Goal: Task Accomplishment & Management: Use online tool/utility

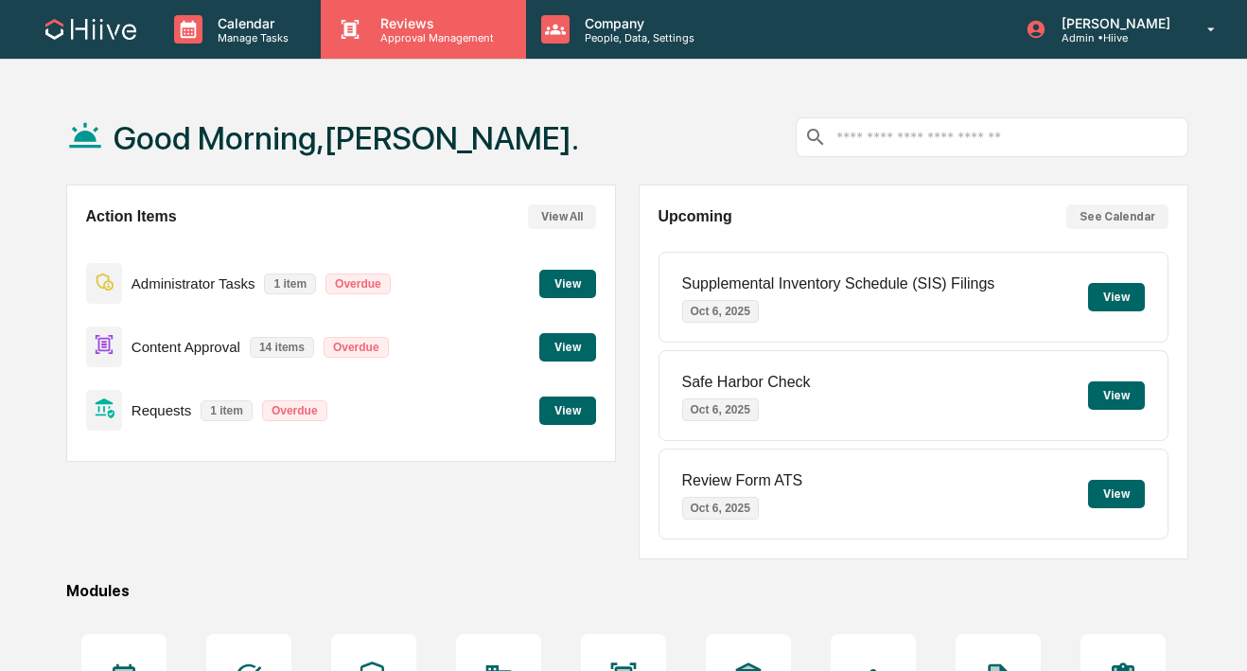
click at [342, 31] on icon at bounding box center [350, 29] width 28 height 28
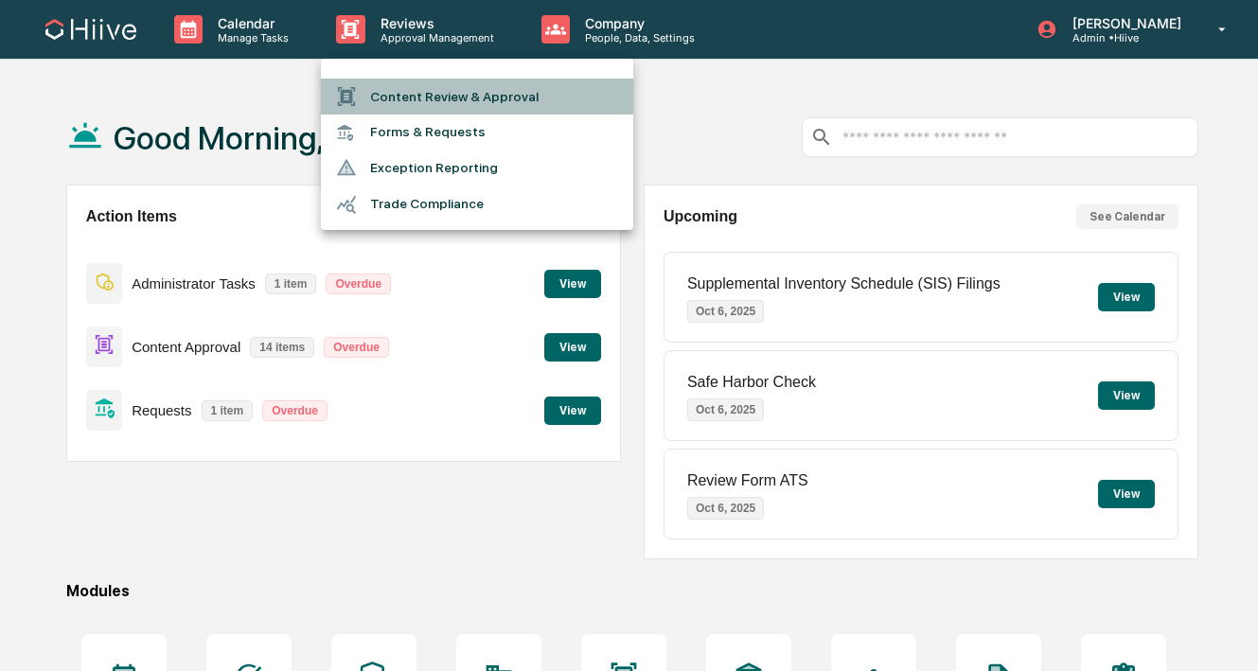
click at [355, 94] on icon at bounding box center [346, 96] width 21 height 21
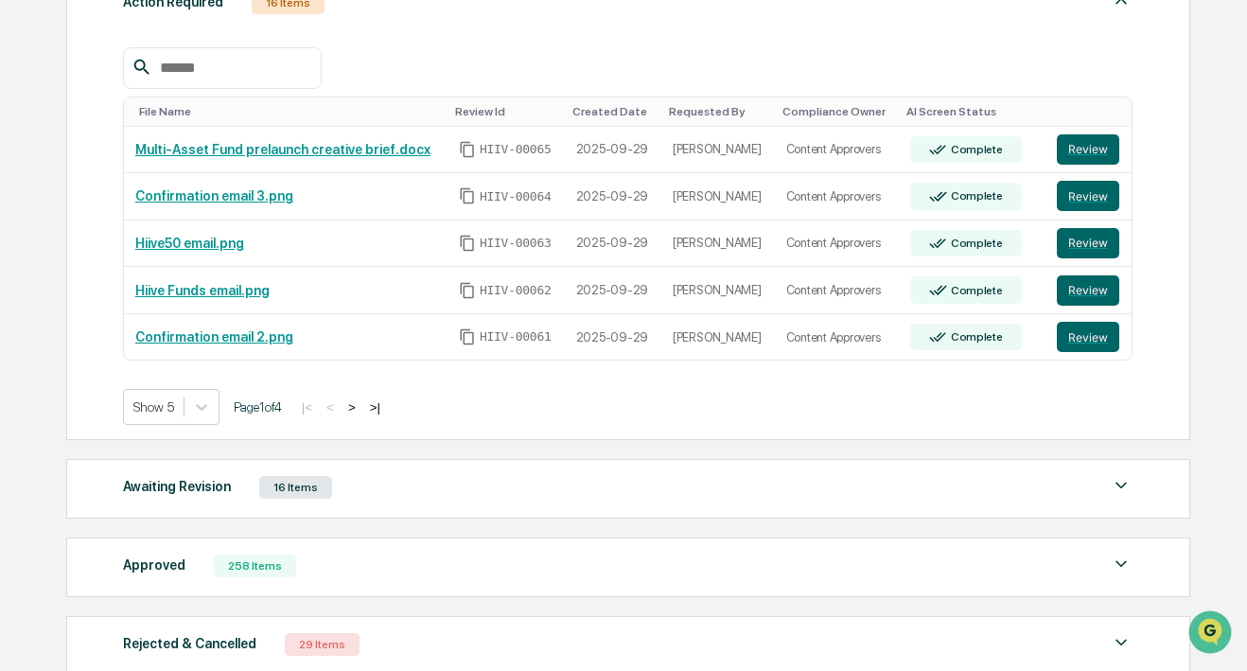
click at [361, 409] on button ">" at bounding box center [352, 407] width 19 height 16
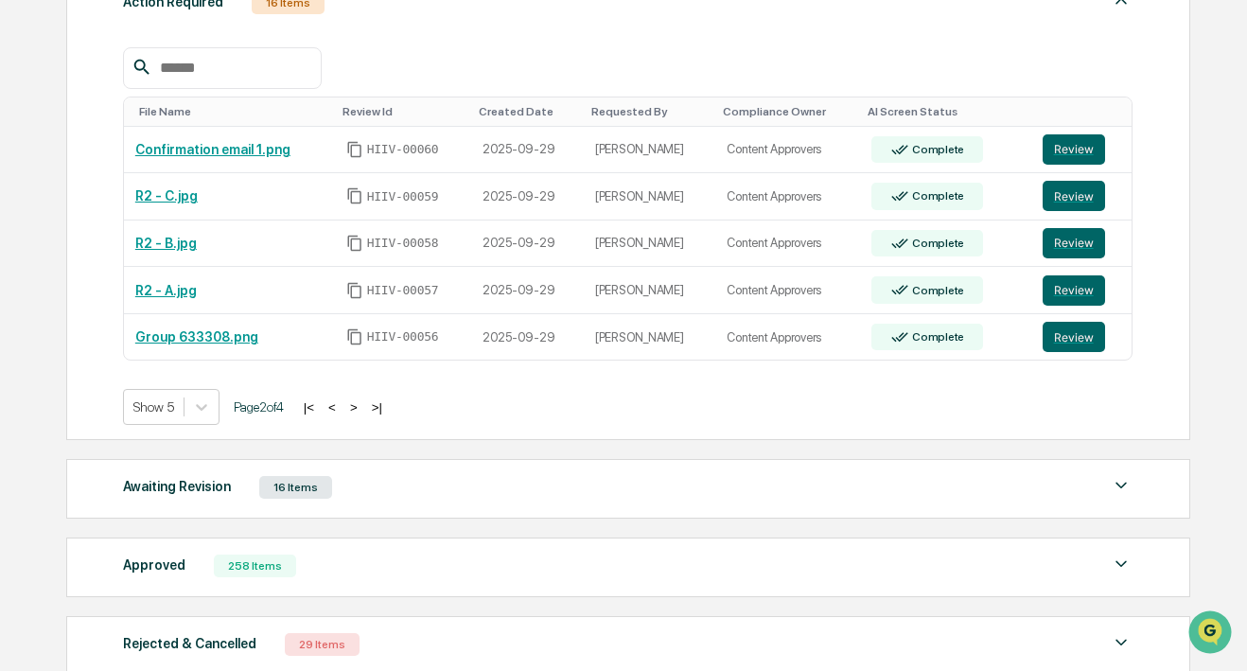
click at [363, 409] on button ">" at bounding box center [353, 407] width 19 height 16
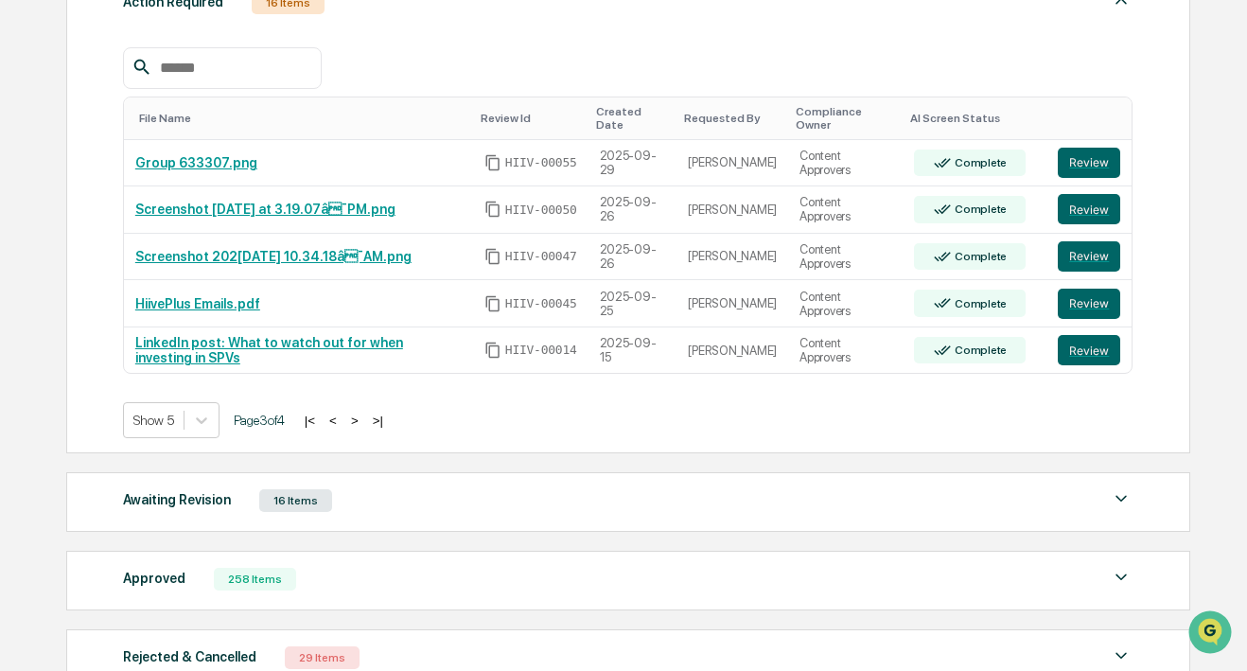
click at [364, 418] on button ">" at bounding box center [354, 421] width 19 height 16
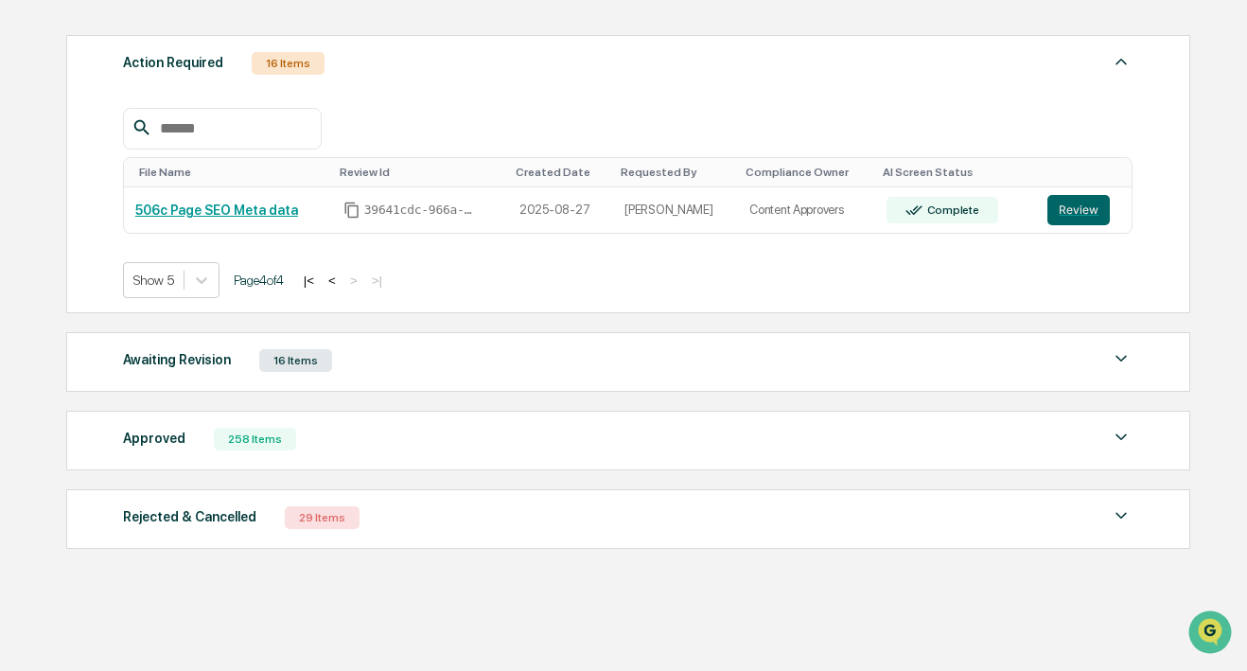
click at [342, 279] on button "<" at bounding box center [332, 281] width 19 height 16
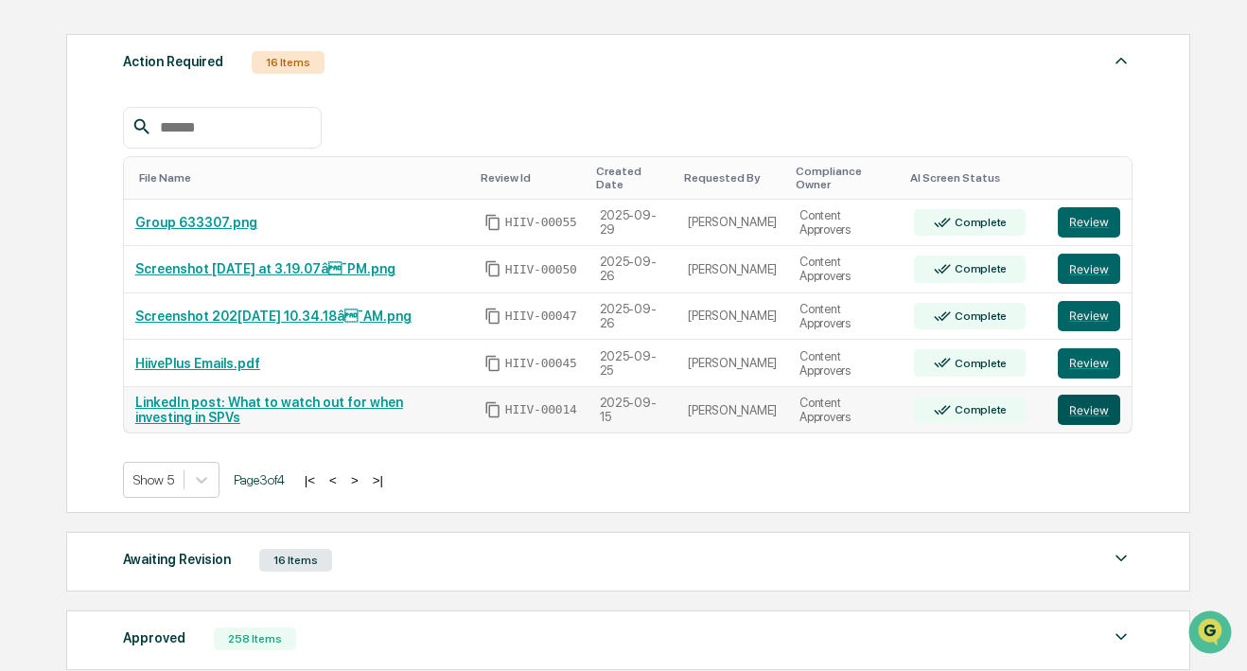
click at [1100, 405] on button "Review" at bounding box center [1089, 410] width 62 height 30
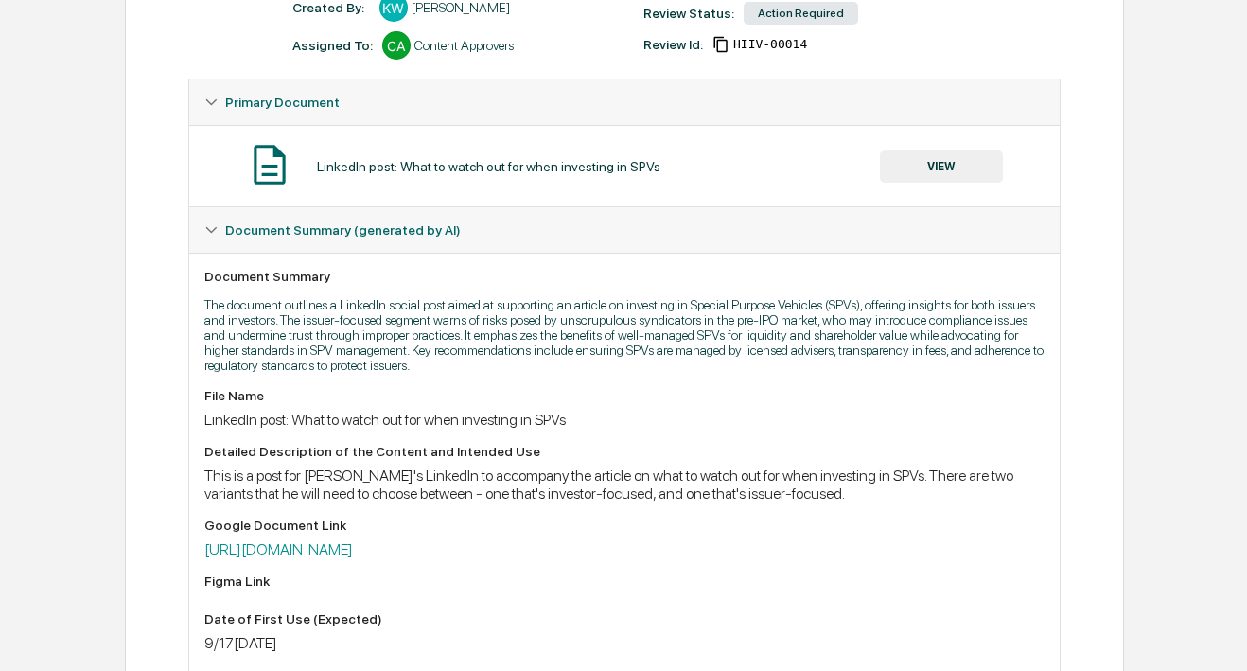
scroll to position [266, 0]
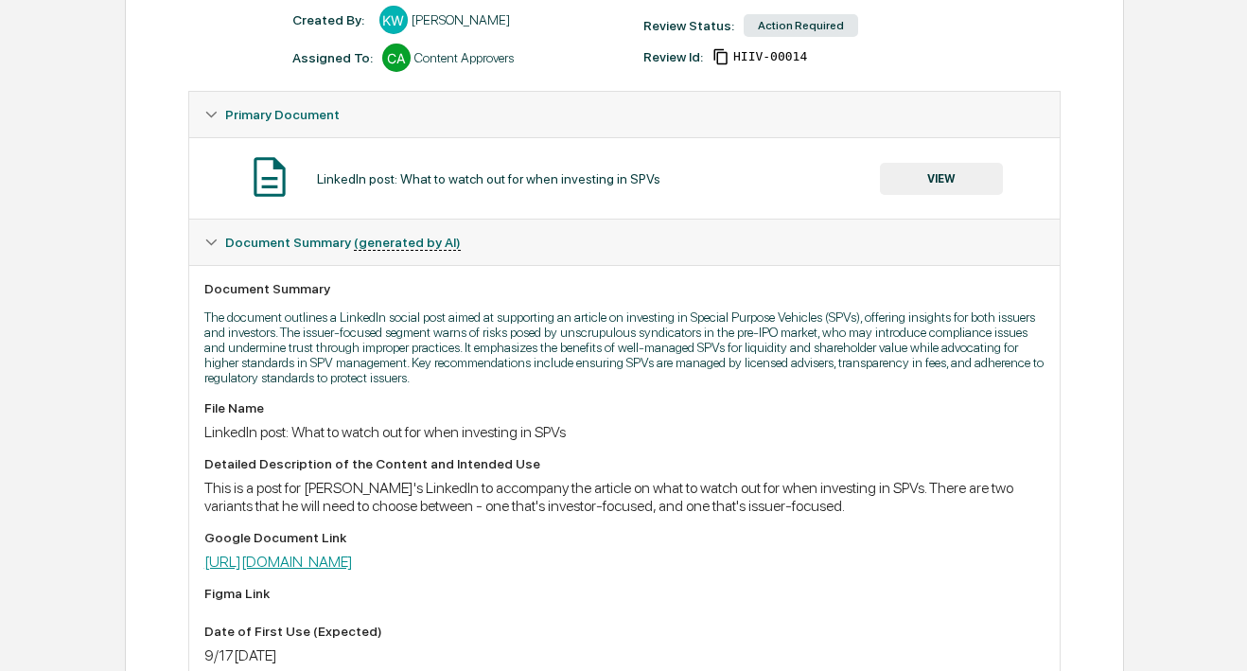
click at [353, 566] on link "https://docs.google.com/document/d/1gSWzaidJyOSSddrnGbSBg62eaOk-eFrdQB0DWS3qsVM…" at bounding box center [278, 562] width 149 height 18
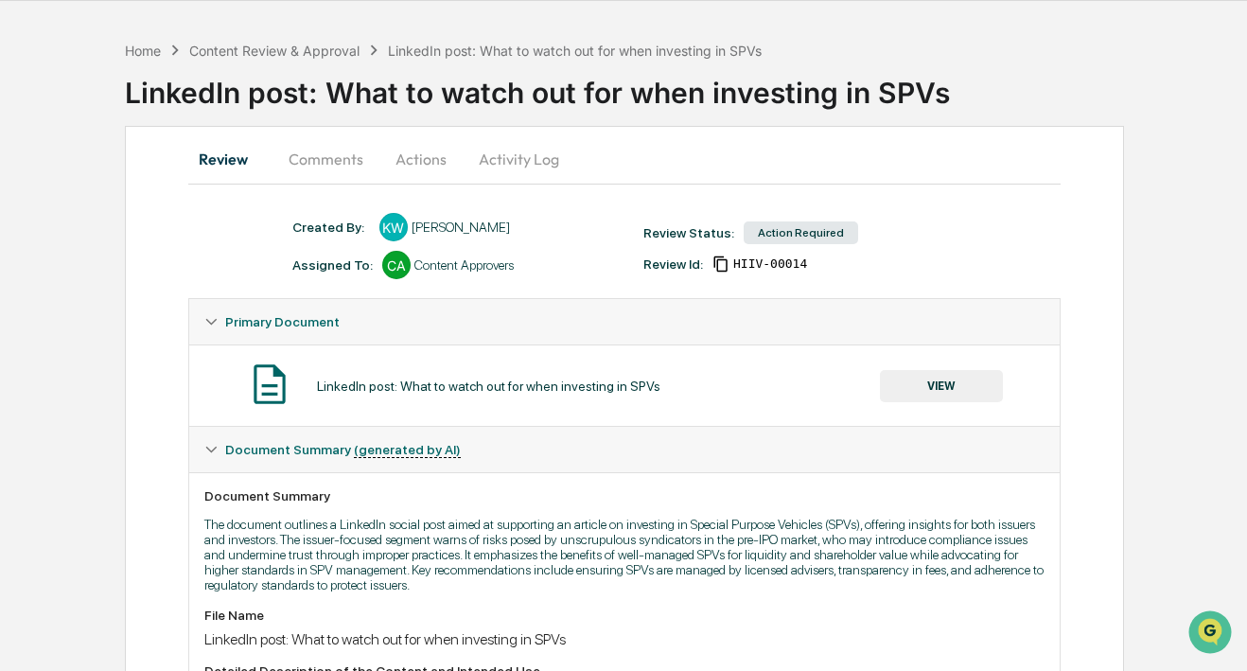
scroll to position [0, 0]
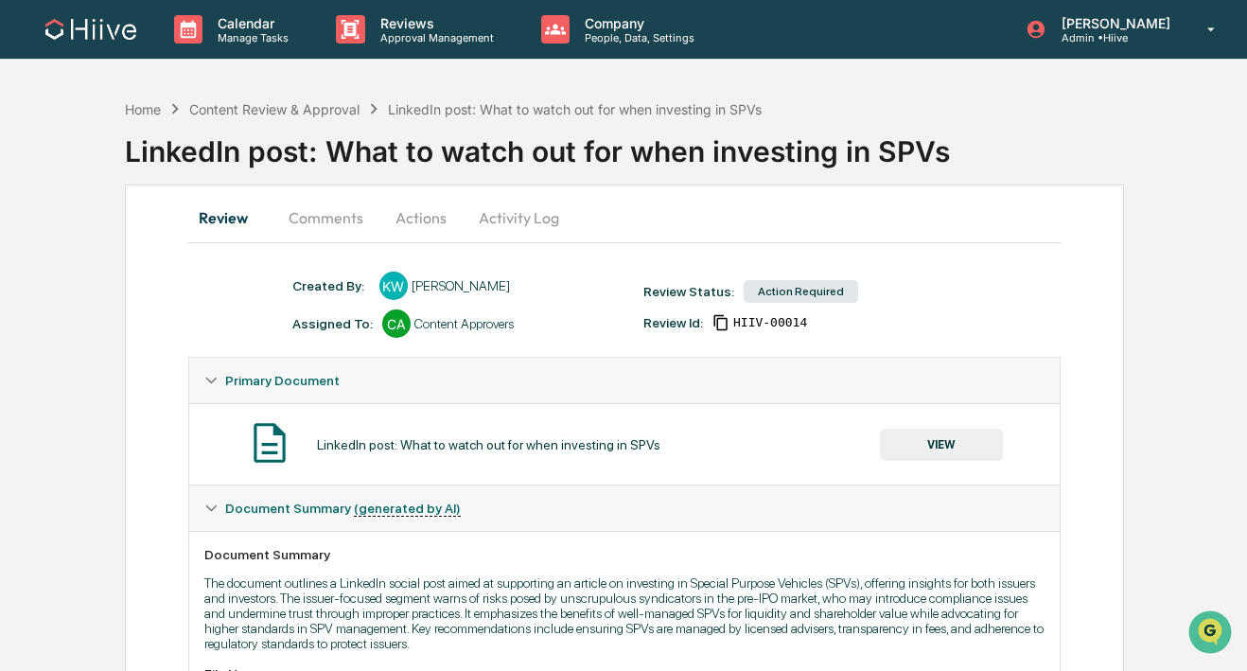
click at [487, 220] on button "Activity Log" at bounding box center [519, 217] width 111 height 45
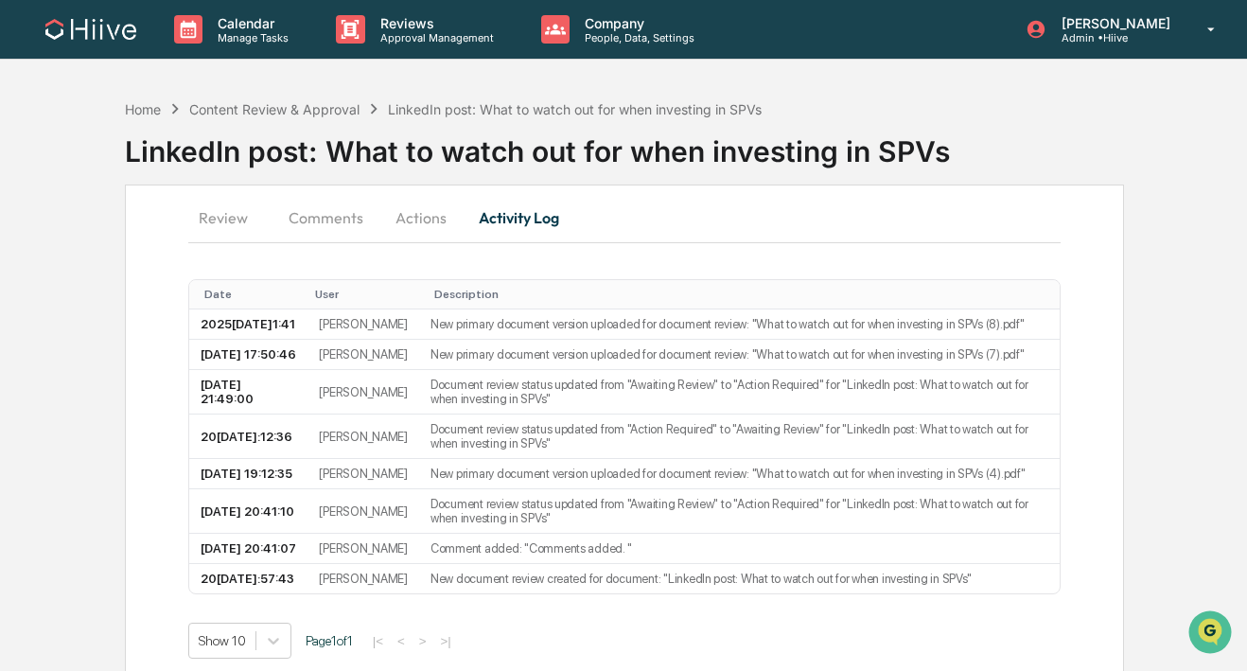
click at [408, 221] on button "Actions" at bounding box center [421, 217] width 85 height 45
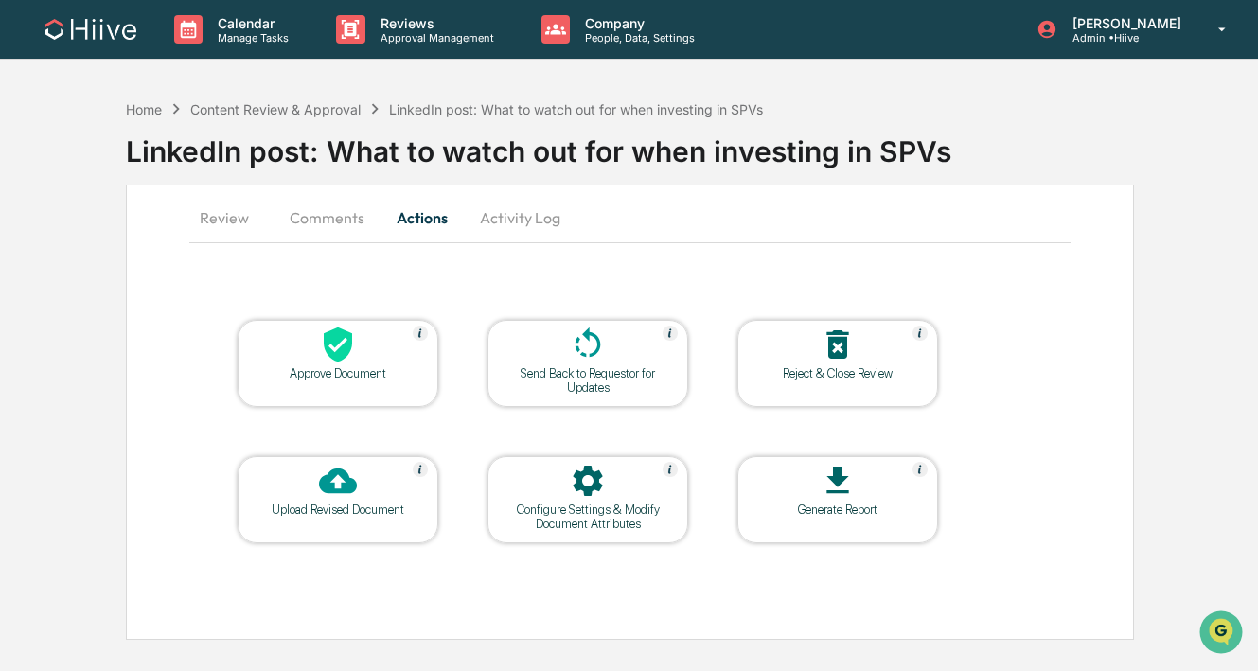
click at [583, 360] on icon at bounding box center [588, 345] width 38 height 38
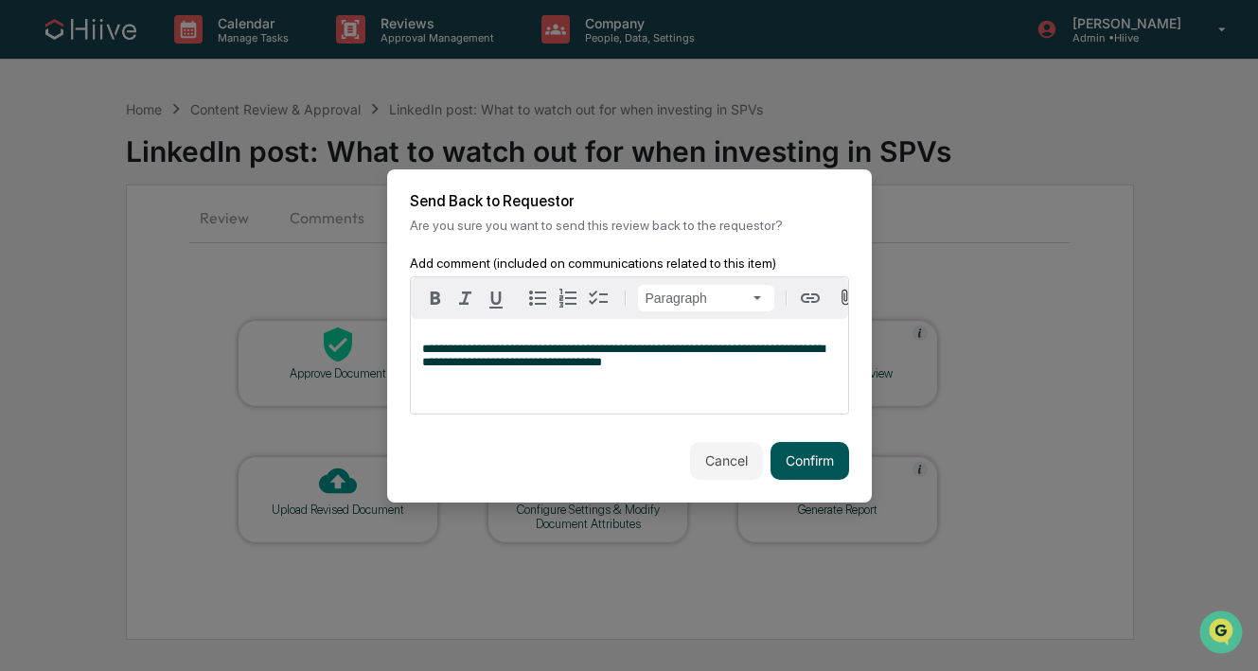
click at [788, 454] on button "Confirm" at bounding box center [809, 461] width 79 height 38
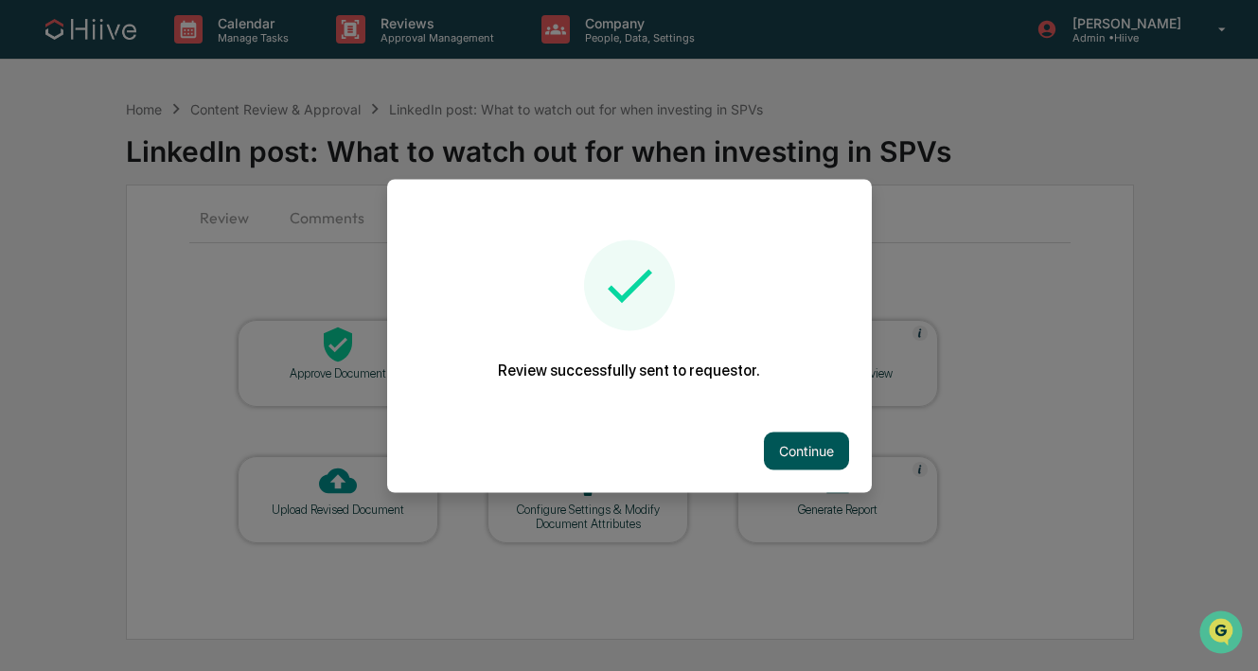
click at [810, 449] on button "Continue" at bounding box center [806, 451] width 85 height 38
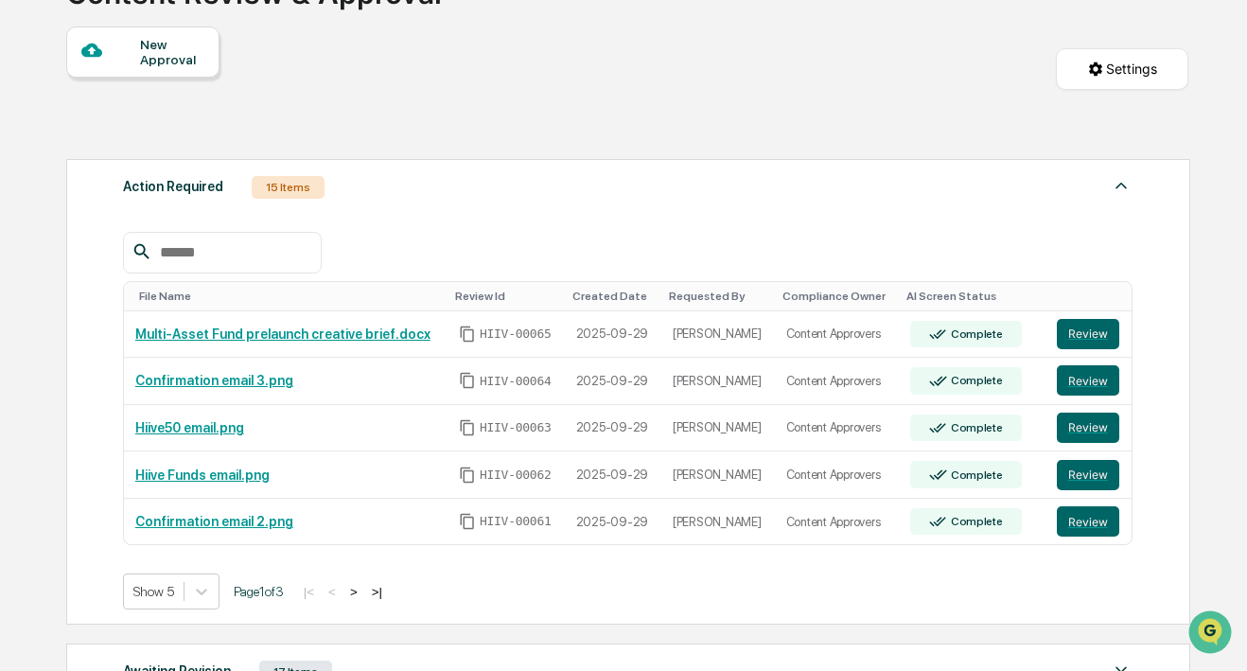
scroll to position [161, 0]
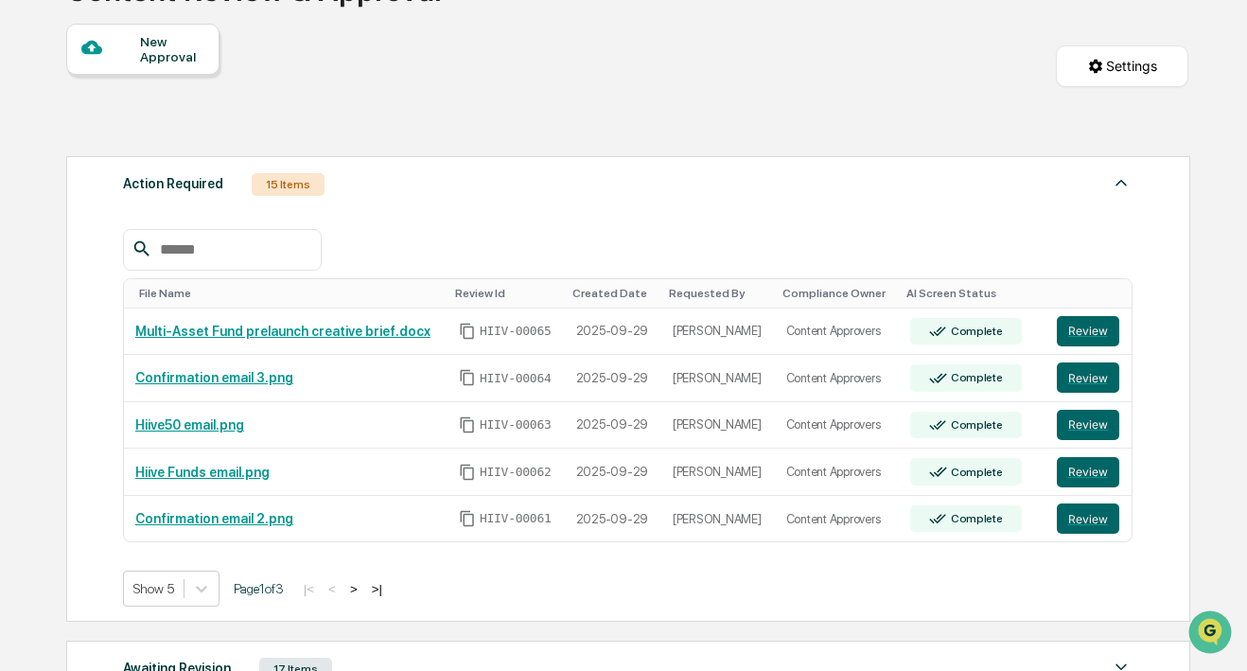
click at [363, 590] on button ">" at bounding box center [353, 589] width 19 height 16
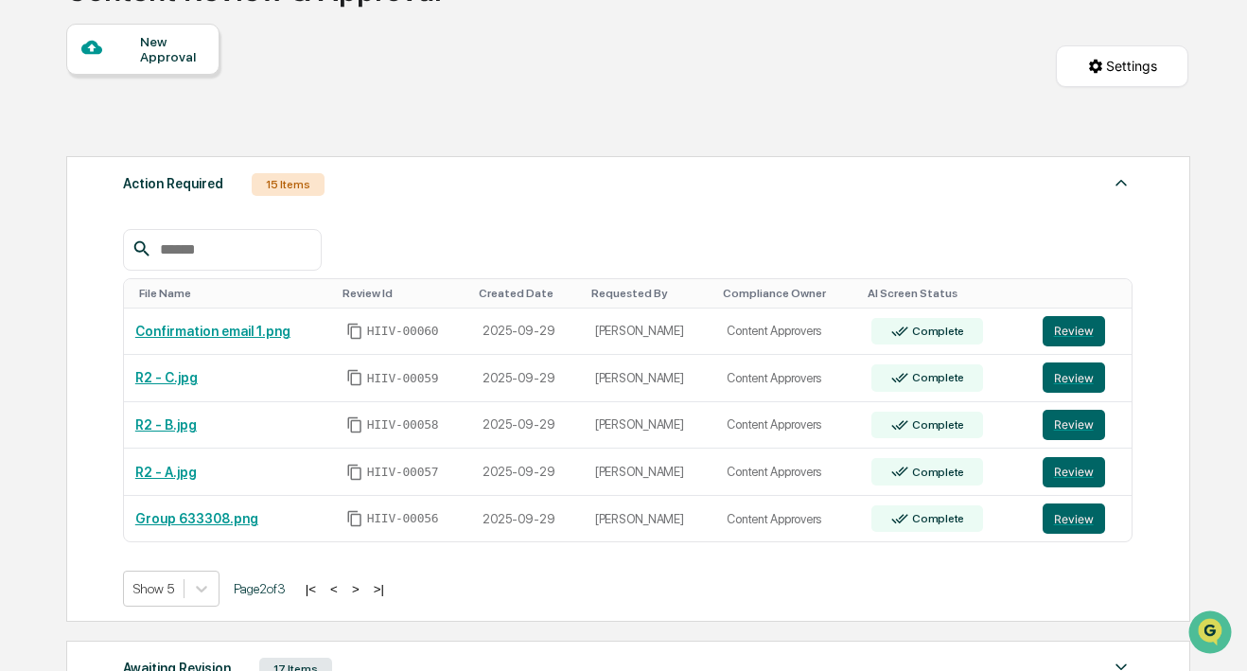
click at [365, 590] on button ">" at bounding box center [355, 589] width 19 height 16
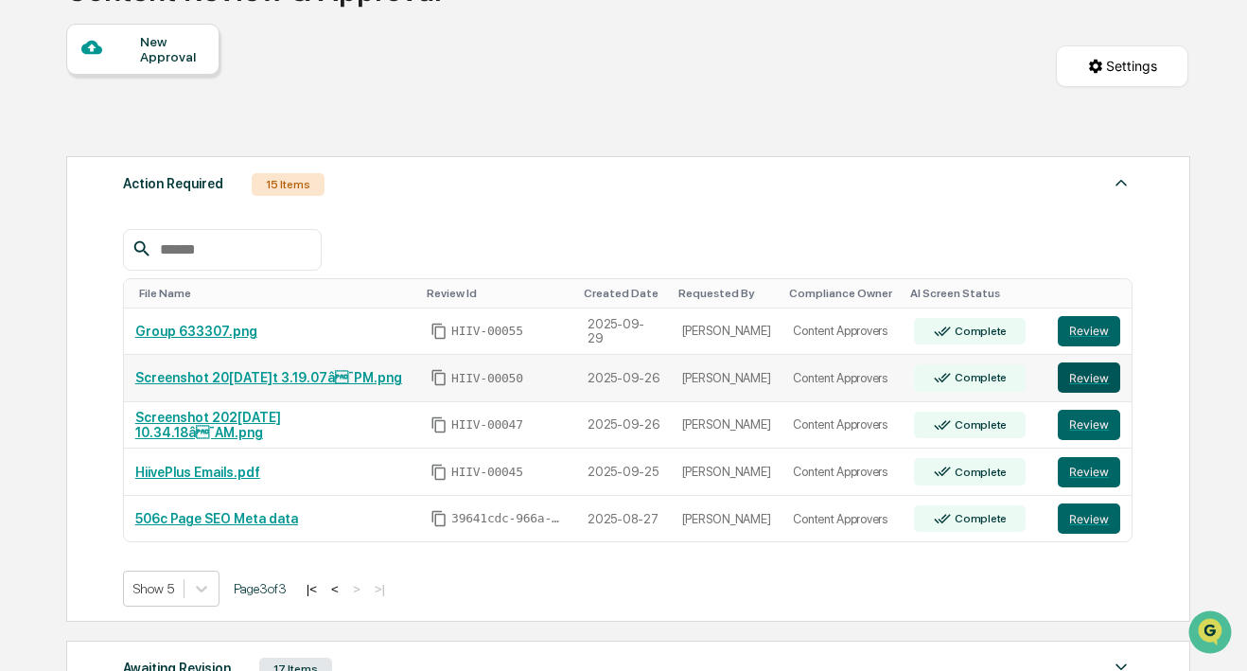
click at [1098, 384] on button "Review" at bounding box center [1089, 377] width 62 height 30
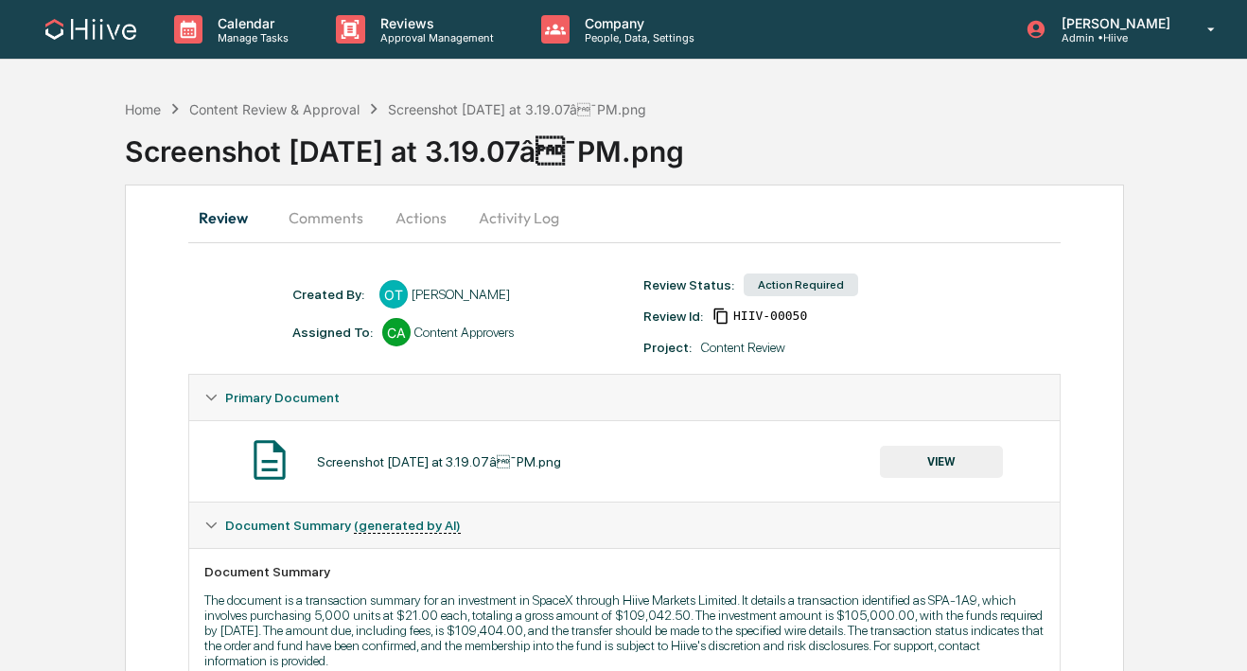
click at [492, 215] on button "Activity Log" at bounding box center [519, 217] width 111 height 45
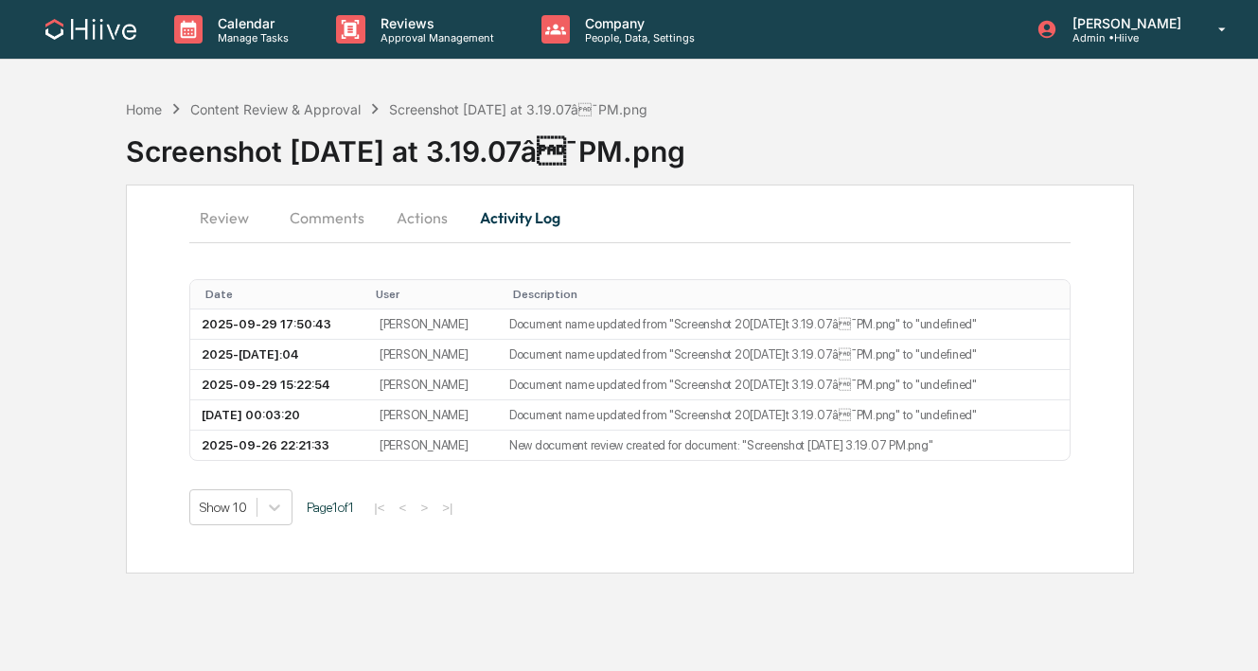
click at [425, 221] on button "Actions" at bounding box center [421, 217] width 85 height 45
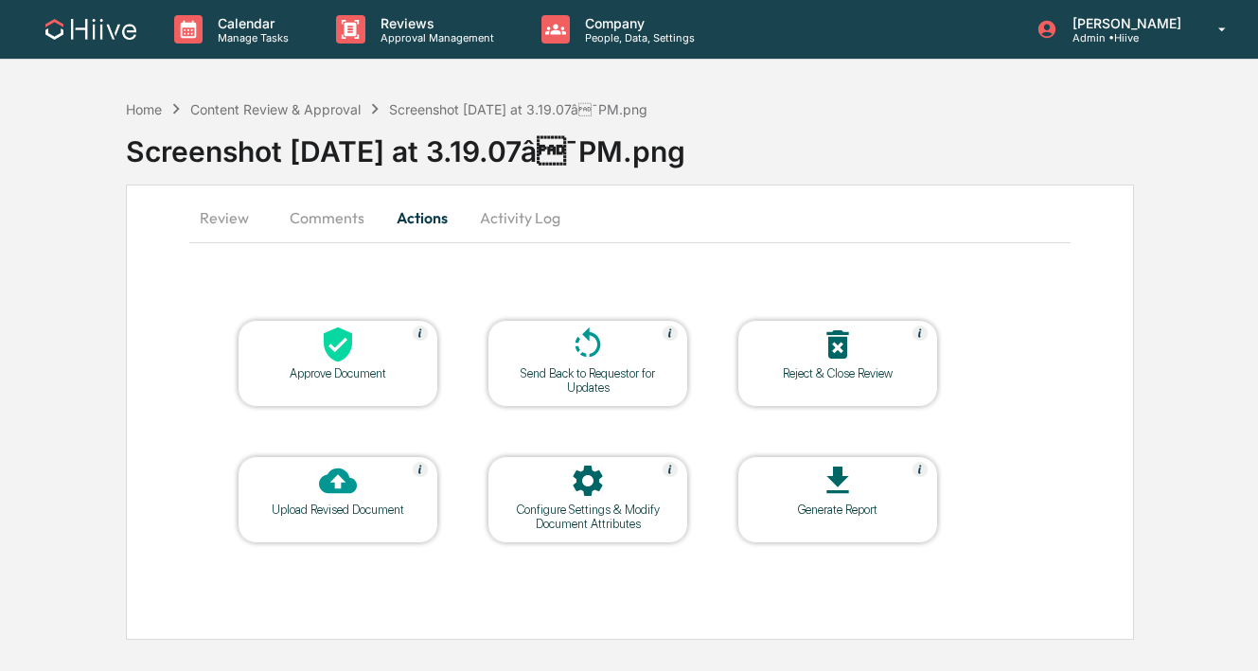
click at [565, 465] on div at bounding box center [587, 482] width 189 height 41
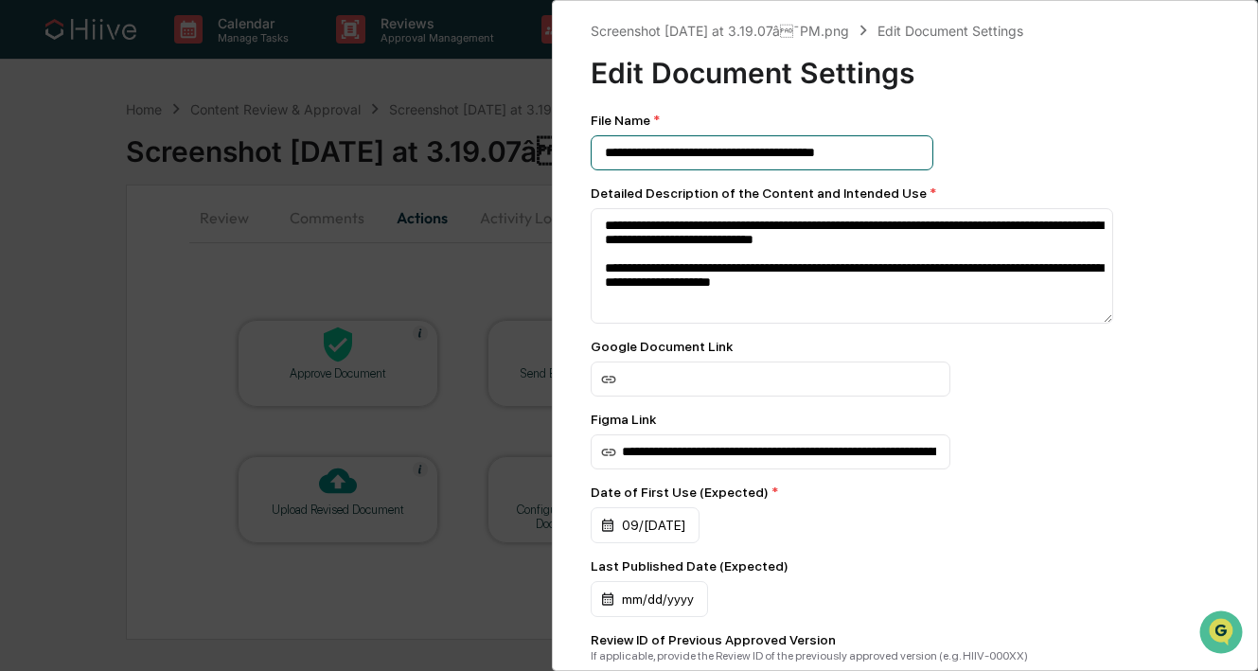
click at [890, 161] on input "**********" at bounding box center [761, 152] width 343 height 35
type input "**********"
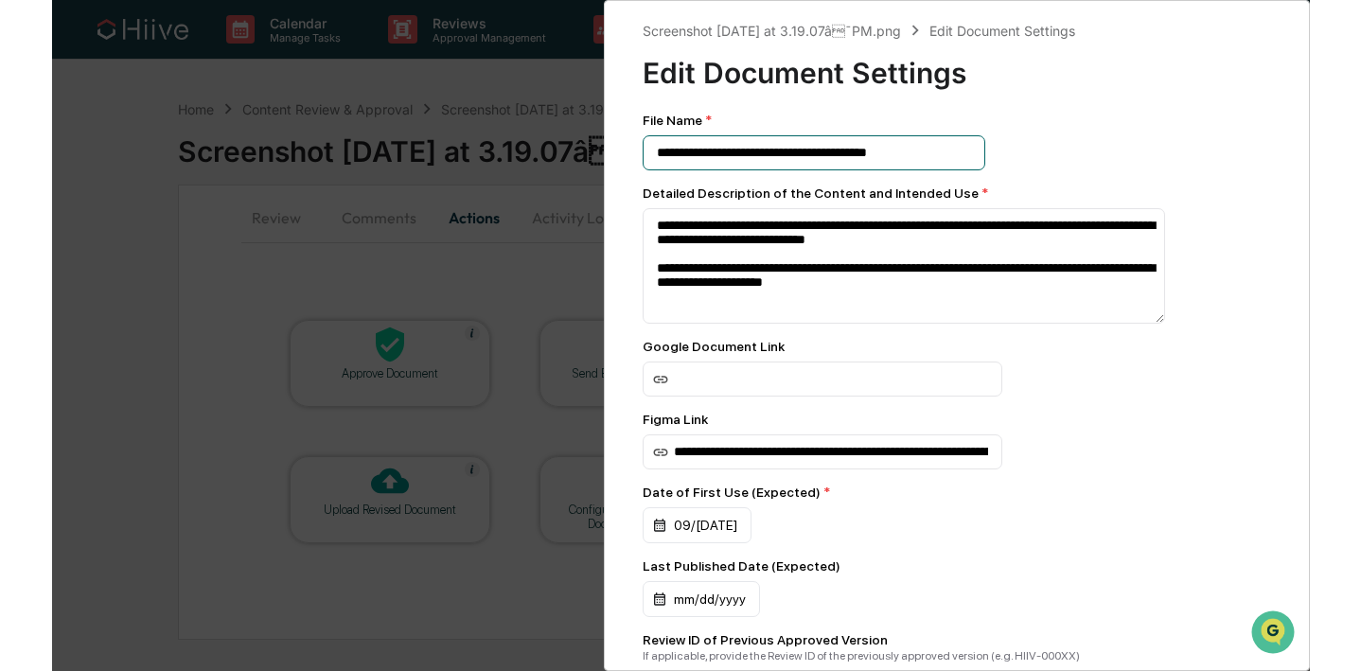
scroll to position [299, 0]
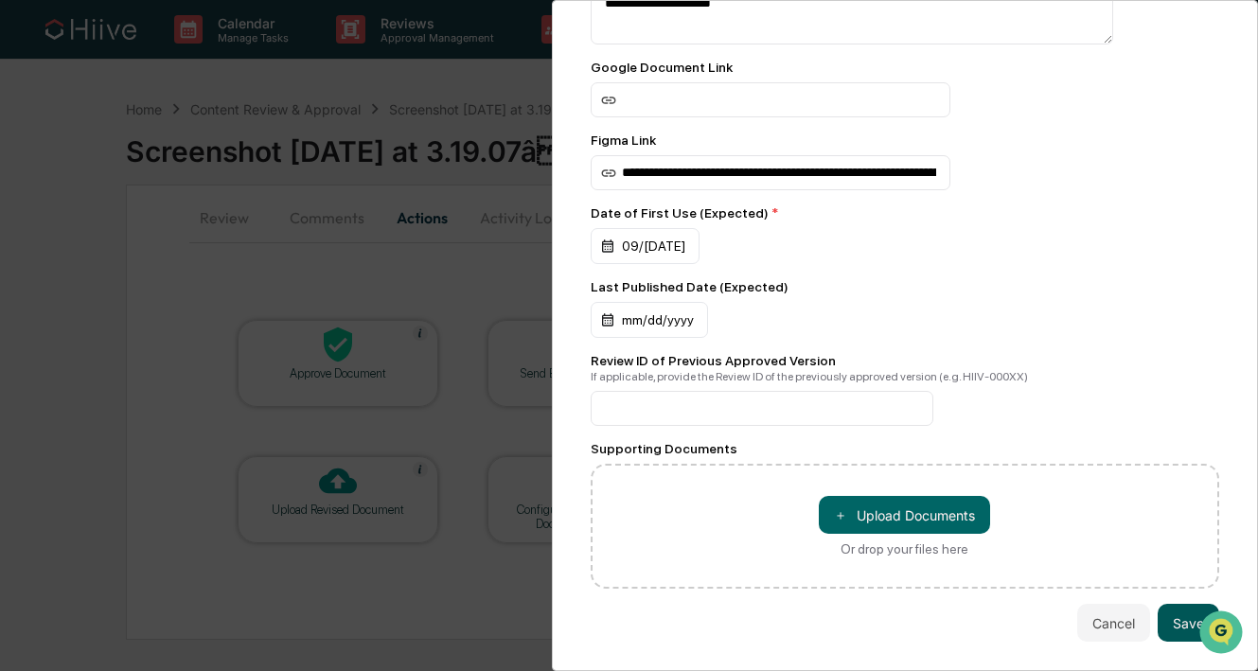
click at [1157, 613] on button "Save" at bounding box center [1188, 623] width 62 height 38
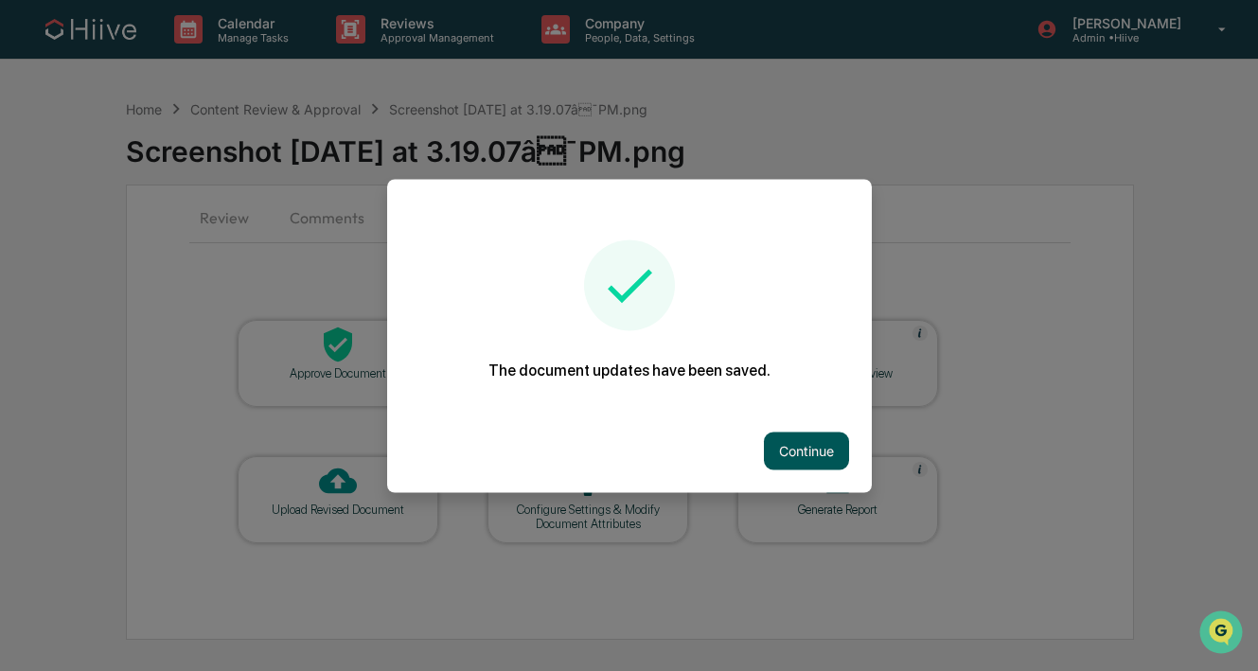
click at [817, 441] on button "Continue" at bounding box center [806, 451] width 85 height 38
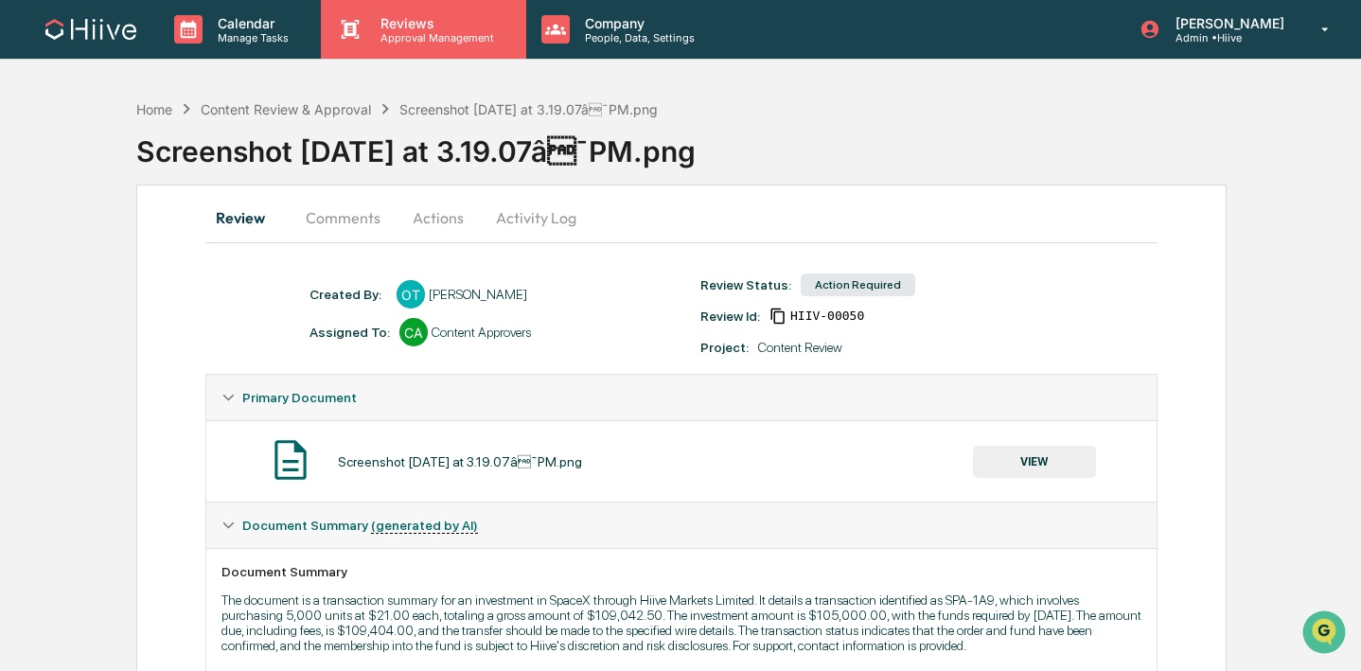
click at [433, 23] on p "Reviews" at bounding box center [434, 23] width 138 height 16
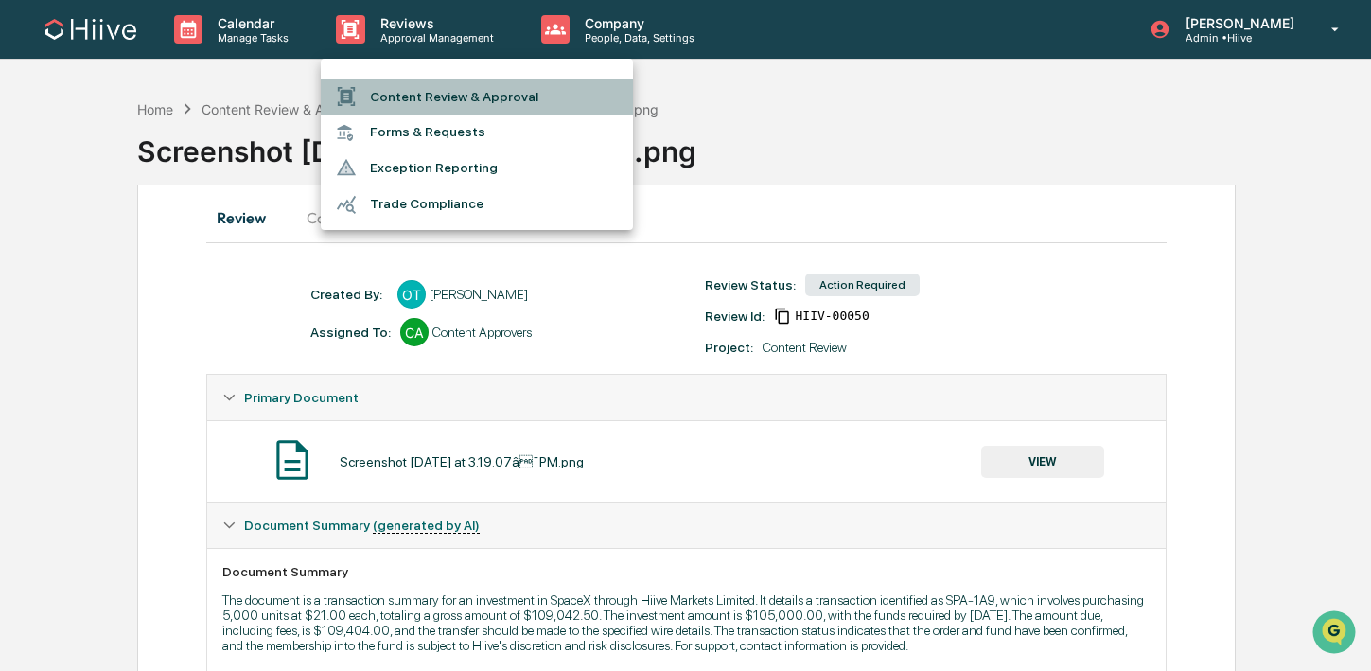
click at [433, 80] on li "Content Review & Approval" at bounding box center [477, 97] width 312 height 36
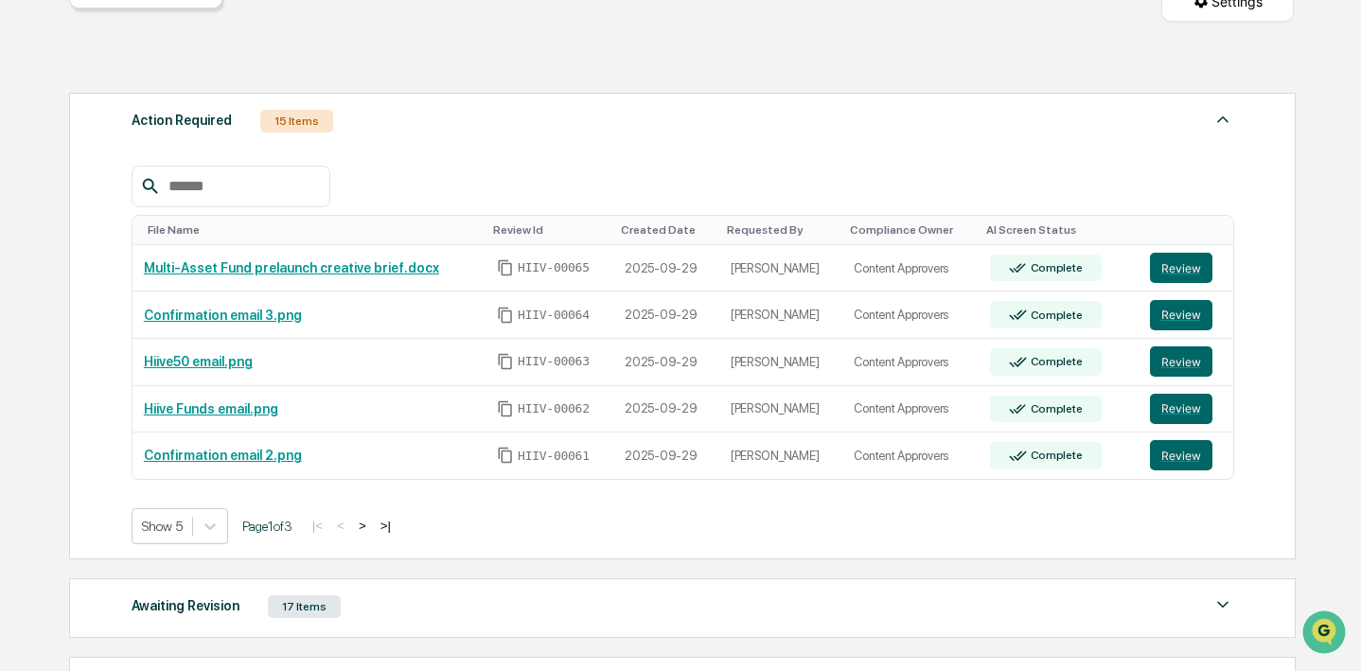
scroll to position [228, 0]
click at [372, 521] on button ">" at bounding box center [362, 525] width 19 height 16
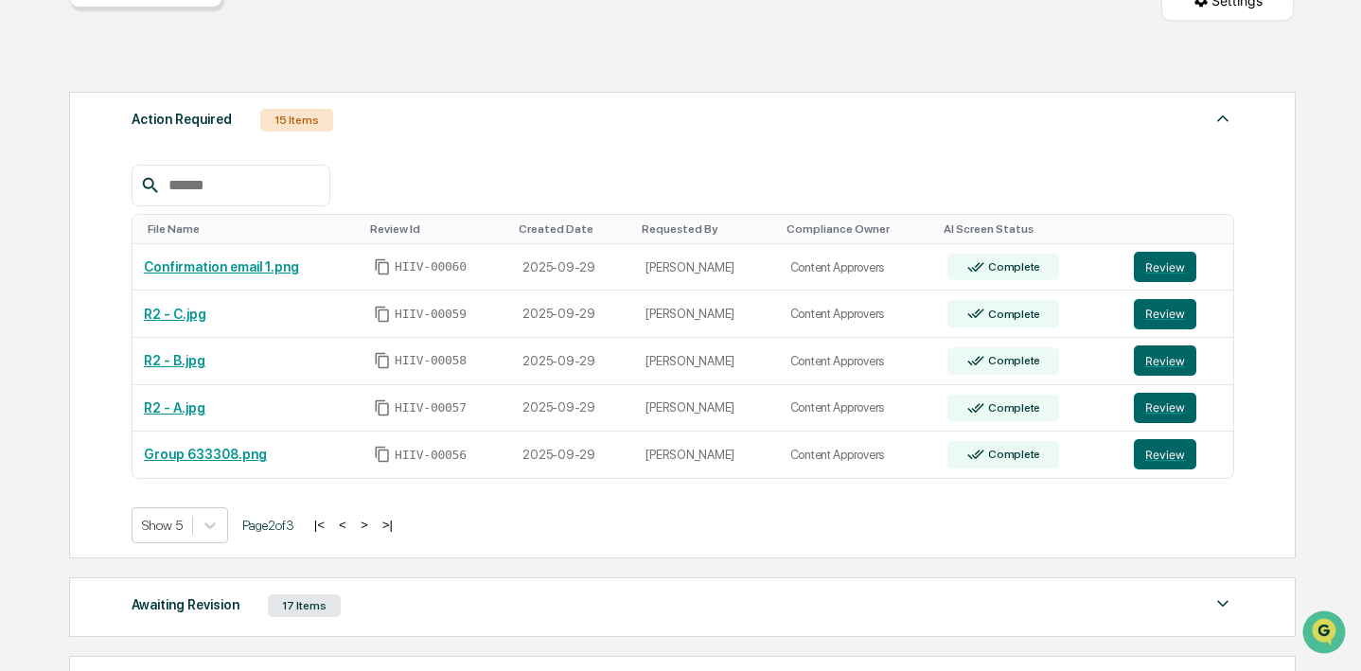
click at [374, 521] on button ">" at bounding box center [364, 525] width 19 height 16
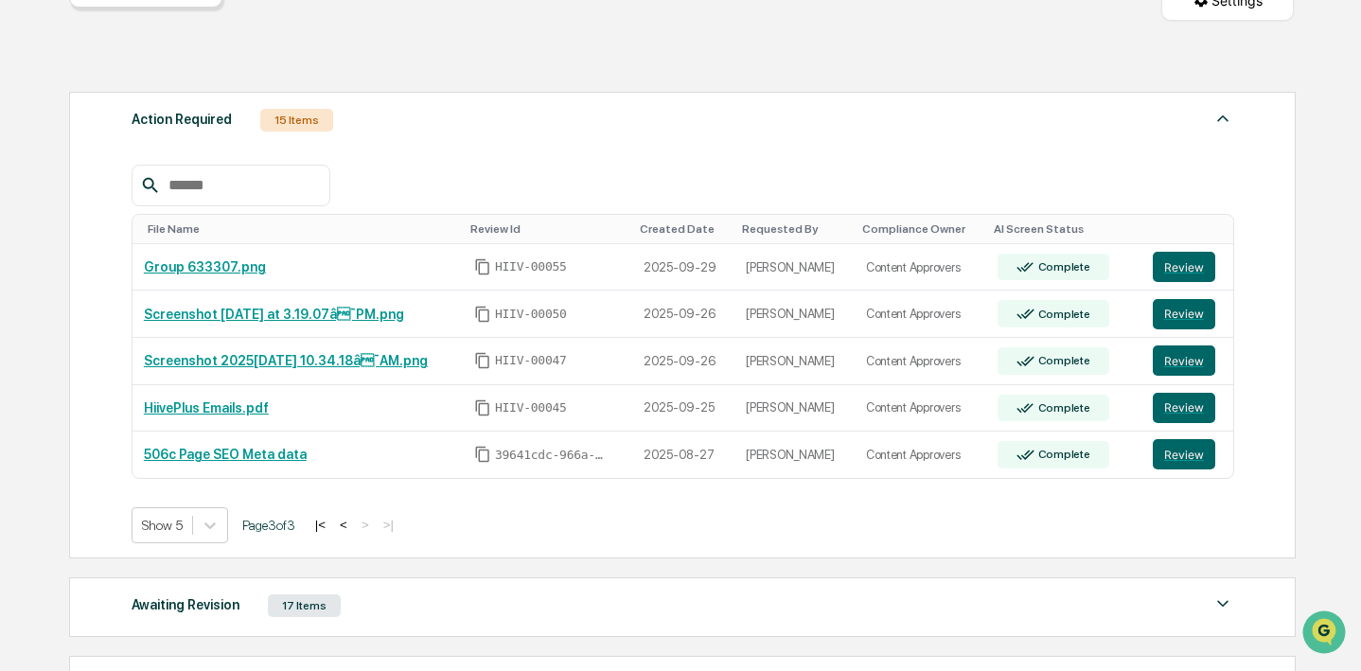
click at [353, 526] on button "<" at bounding box center [343, 525] width 19 height 16
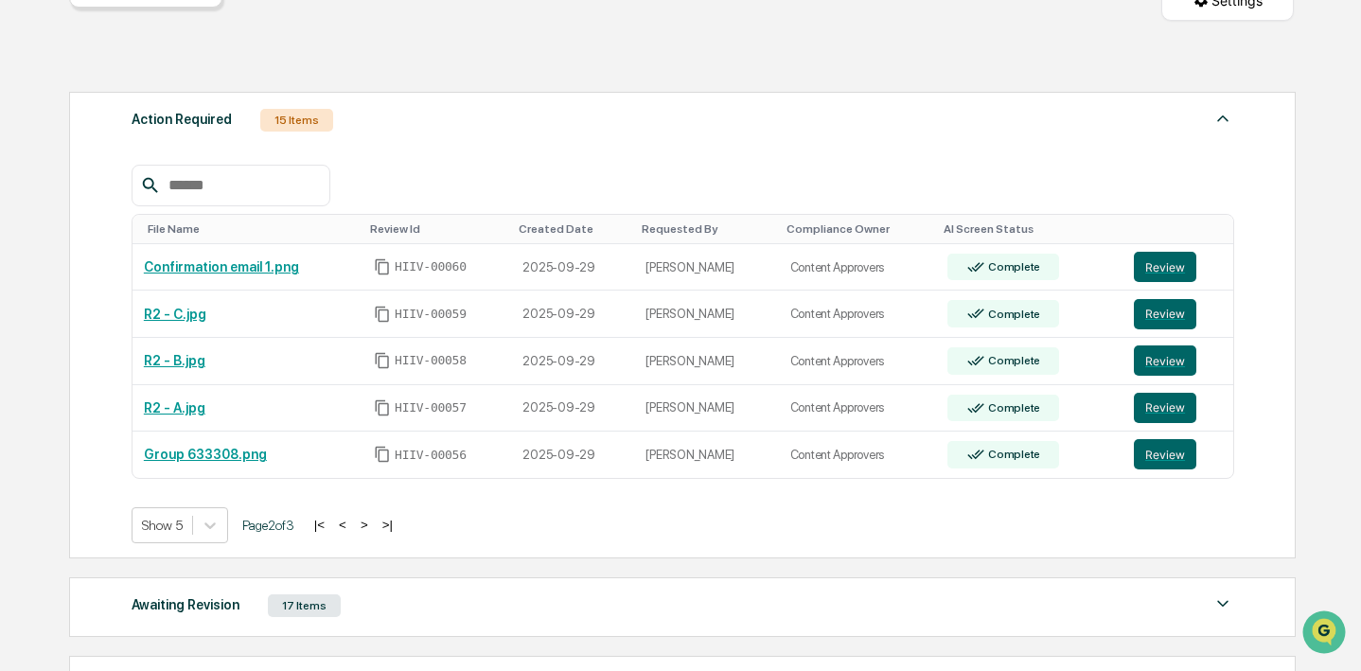
click at [352, 526] on button "<" at bounding box center [342, 525] width 19 height 16
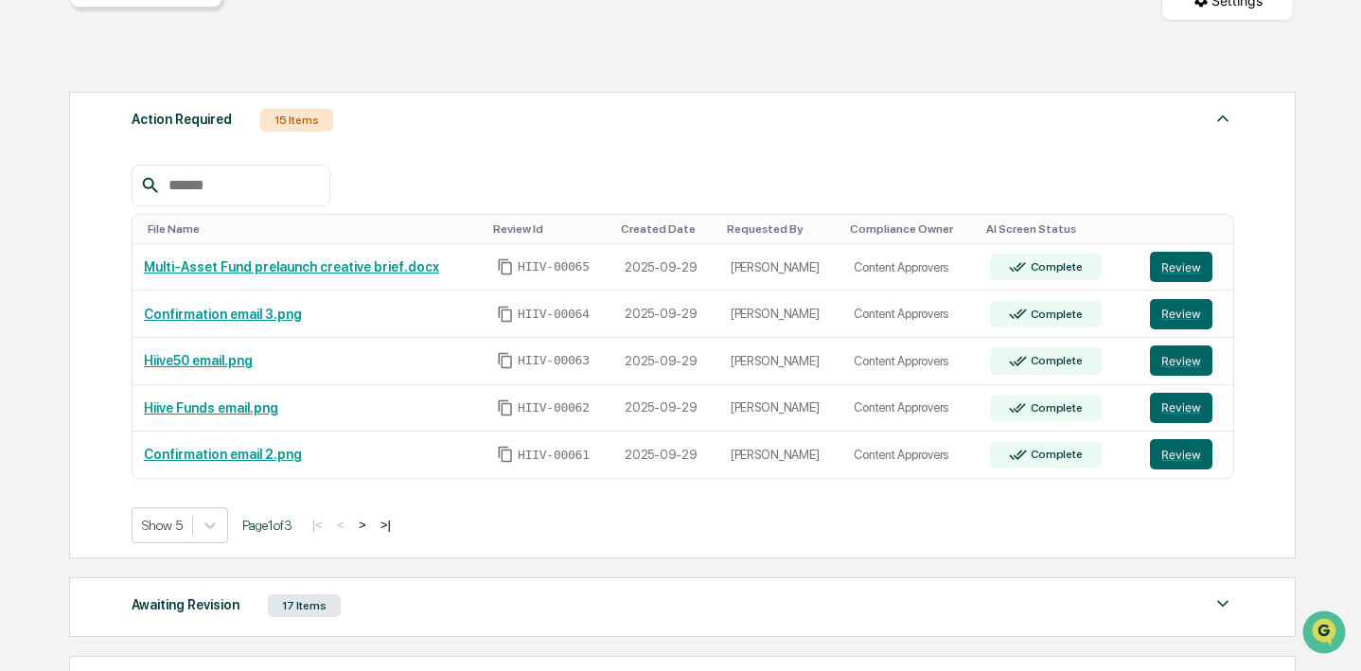
click at [372, 524] on button ">" at bounding box center [362, 525] width 19 height 16
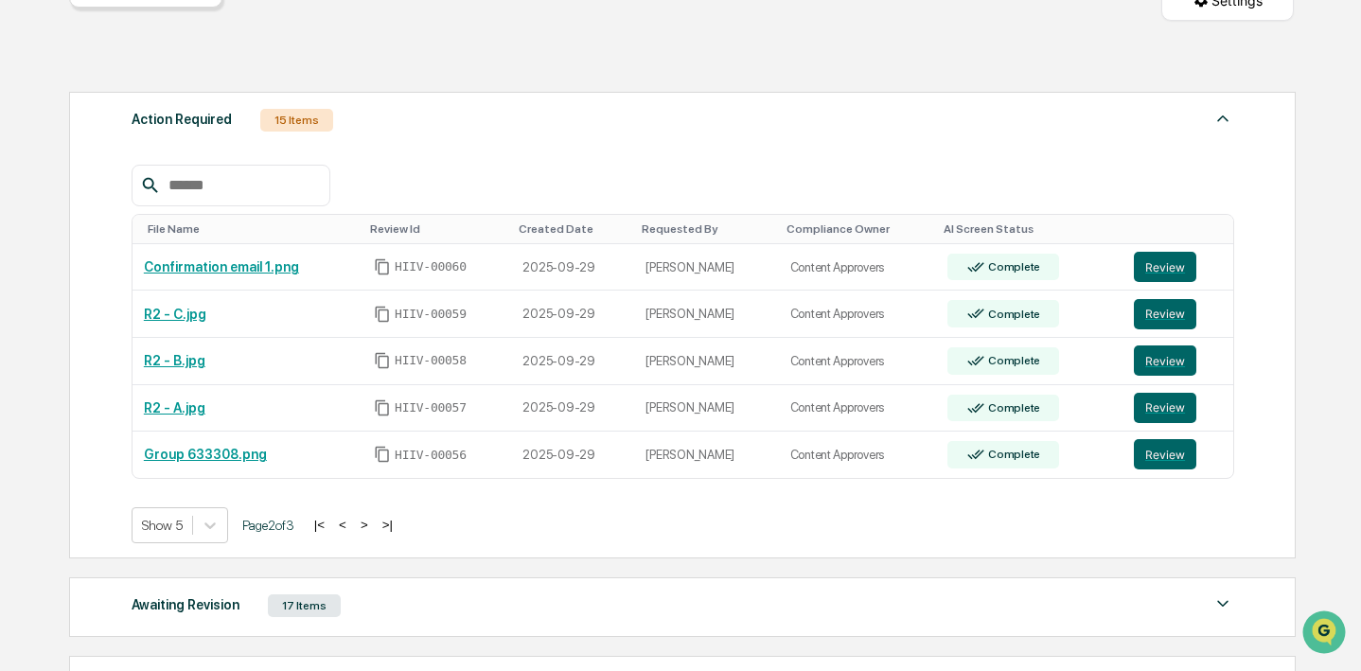
click at [374, 523] on button ">" at bounding box center [364, 525] width 19 height 16
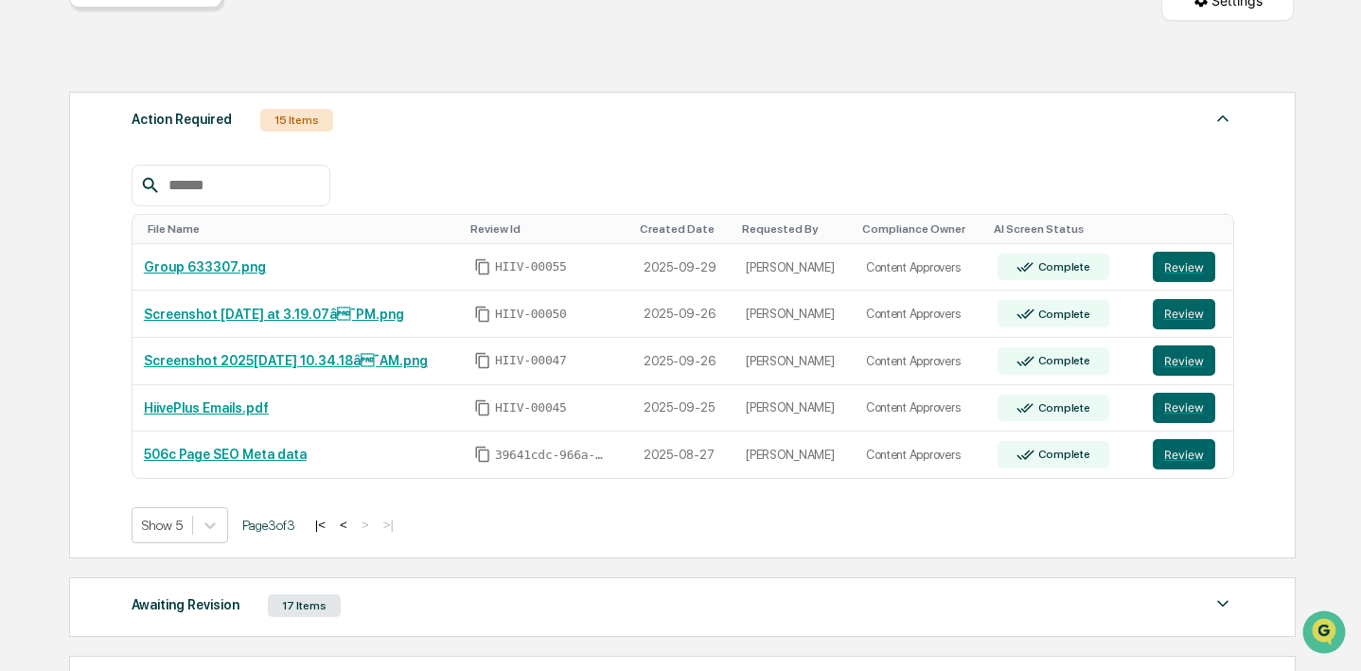
click at [353, 526] on button "<" at bounding box center [343, 525] width 19 height 16
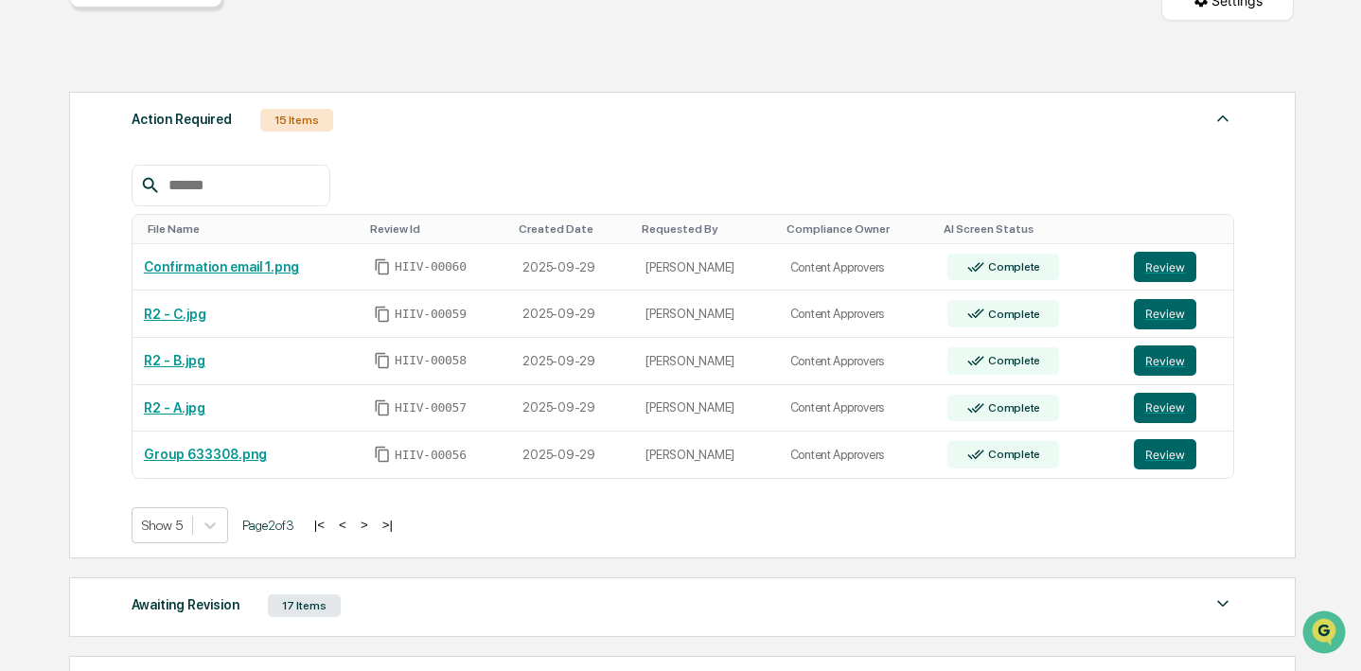
click at [352, 526] on button "<" at bounding box center [342, 525] width 19 height 16
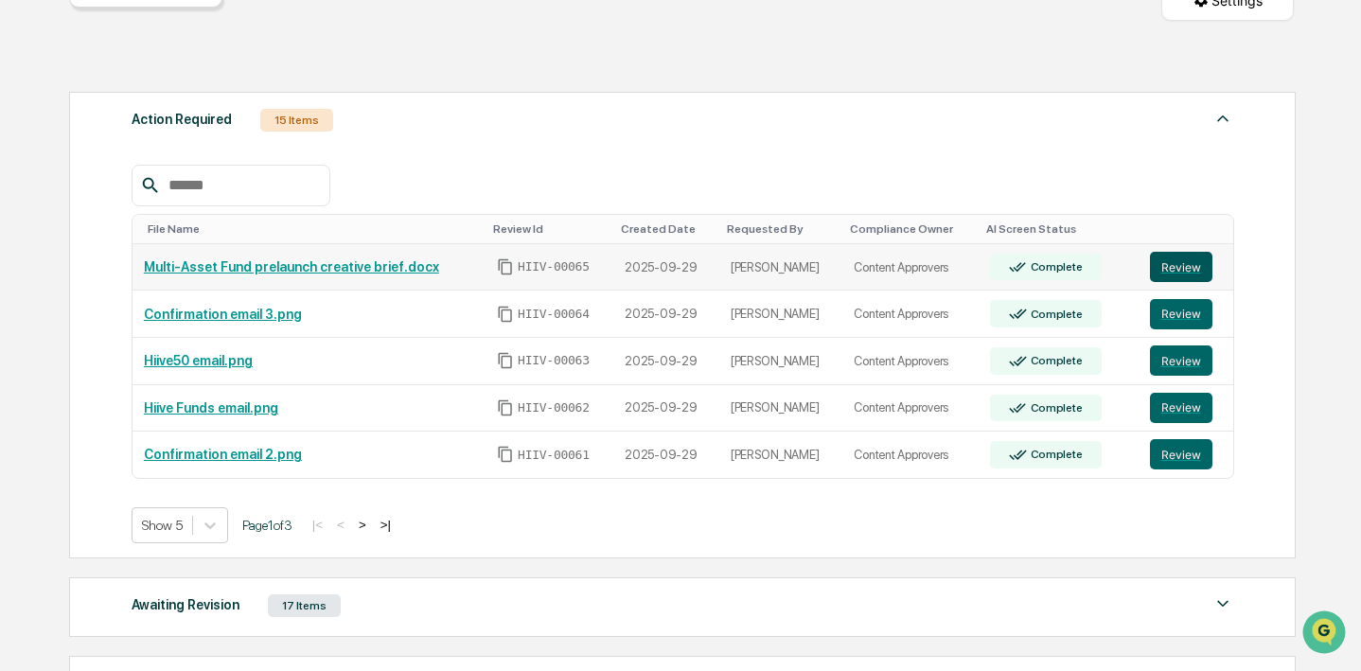
click at [1185, 265] on button "Review" at bounding box center [1181, 267] width 62 height 30
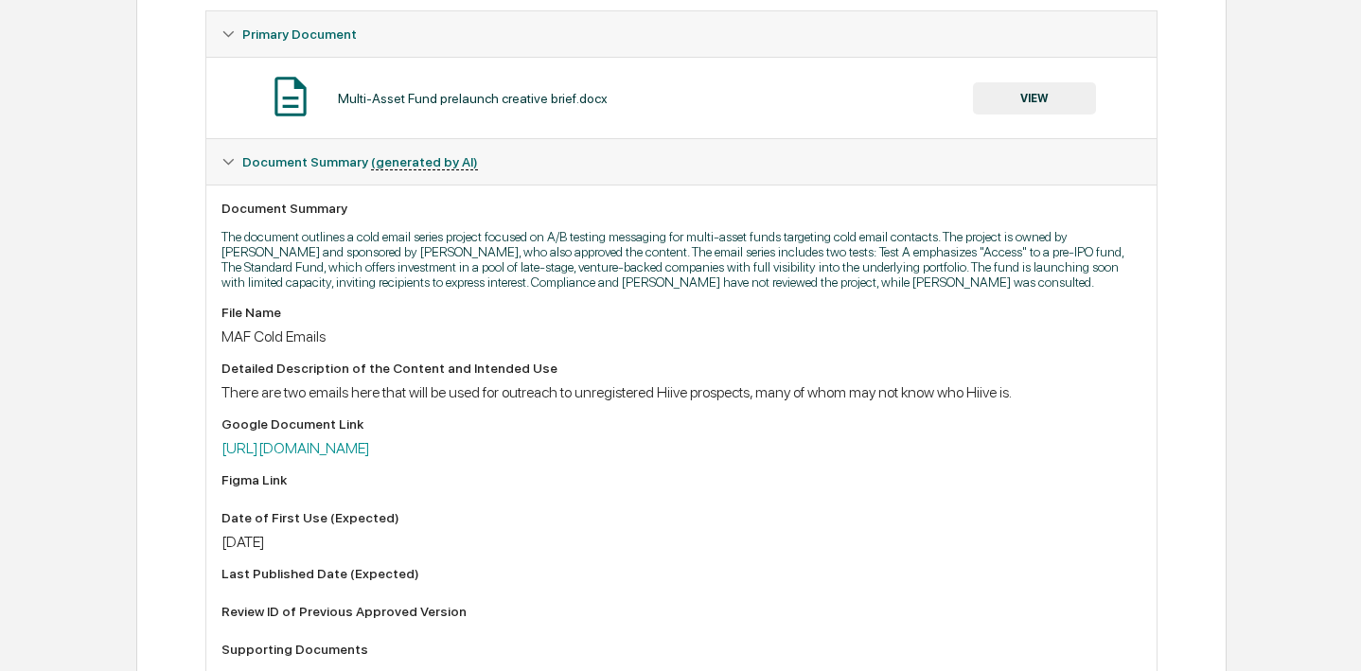
scroll to position [368, 0]
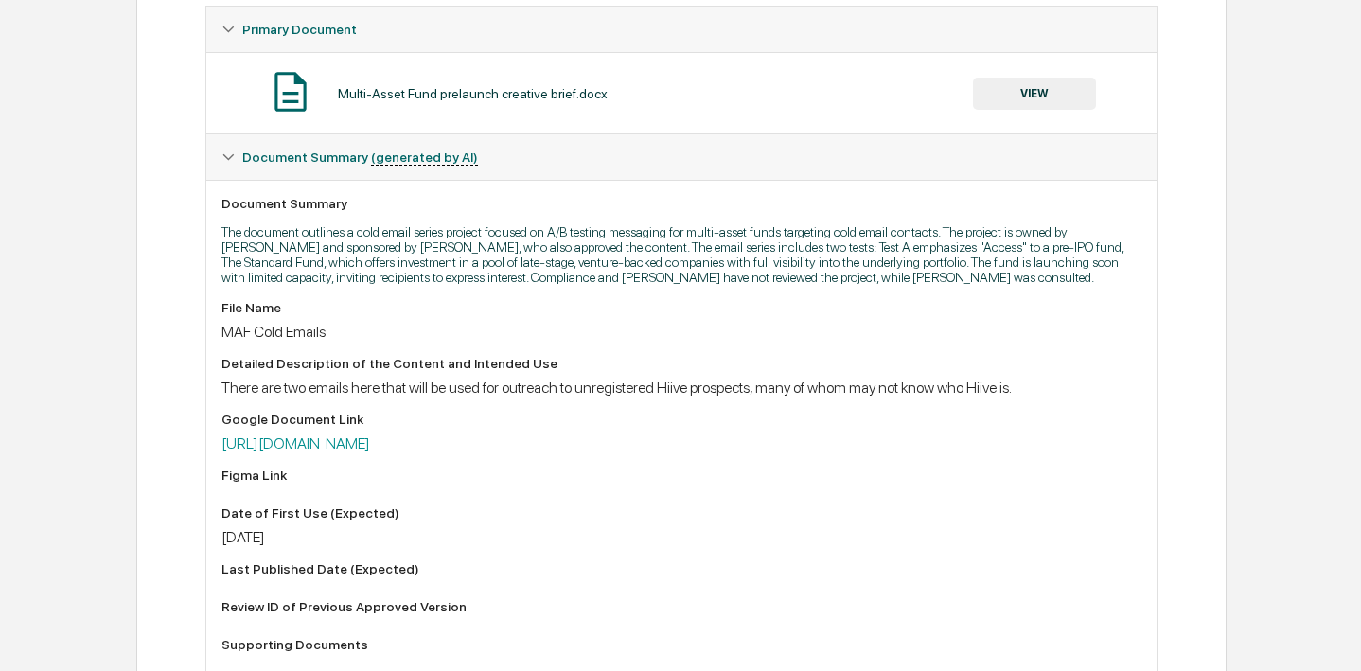
click at [370, 452] on link "https://docs.google.com/document/d/1pEvZ5lYxepb_ZtjzNWCCkmxjltsNVyUKpmprF3IOiZA…" at bounding box center [295, 443] width 149 height 18
